Goal: Transaction & Acquisition: Purchase product/service

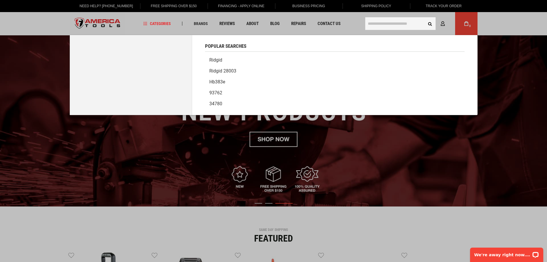
click at [386, 22] on input "text" at bounding box center [400, 23] width 70 height 13
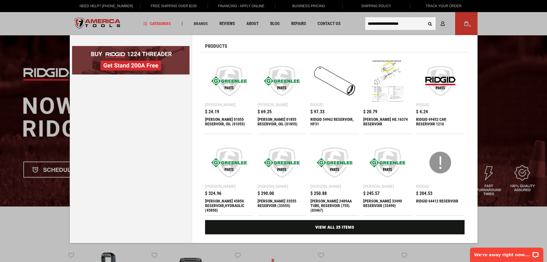
type input "**********"
click at [425, 18] on button "Search" at bounding box center [430, 23] width 11 height 11
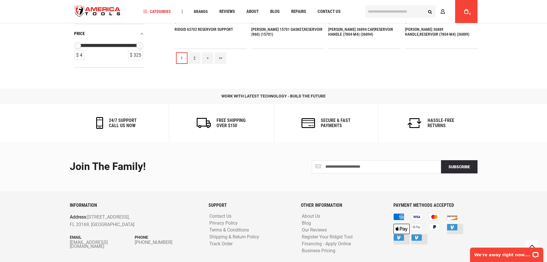
scroll to position [784, 0]
